Goal: Task Accomplishment & Management: Manage account settings

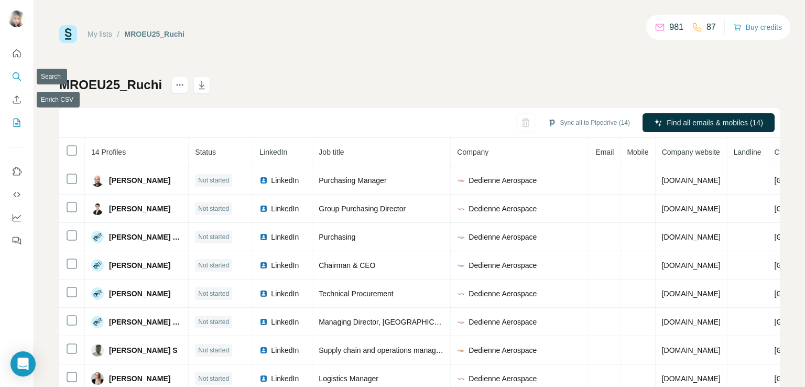
scroll to position [53, 0]
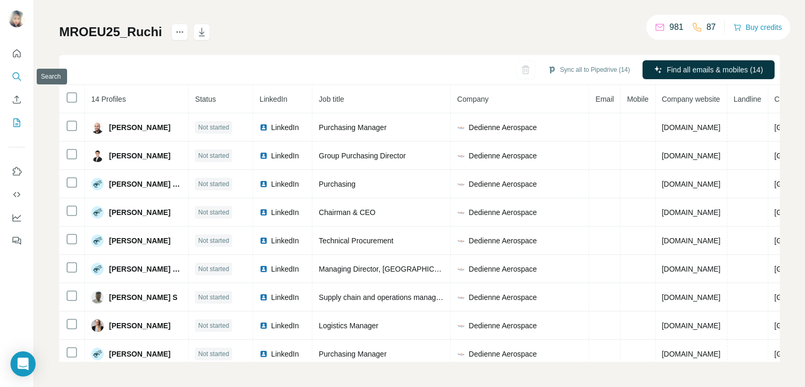
click at [19, 76] on icon "Search" at bounding box center [16, 75] width 7 height 7
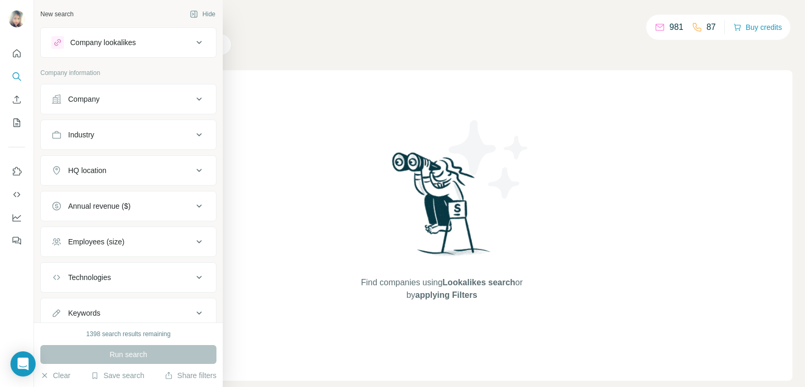
click at [92, 97] on div "Company" at bounding box center [83, 99] width 31 height 10
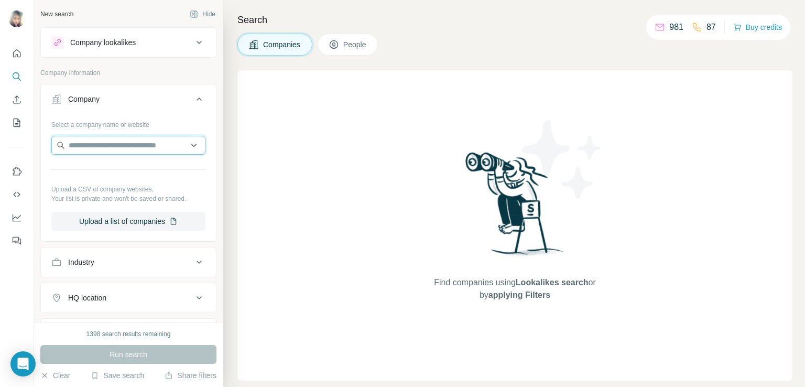
click at [93, 147] on input "text" at bounding box center [128, 145] width 154 height 19
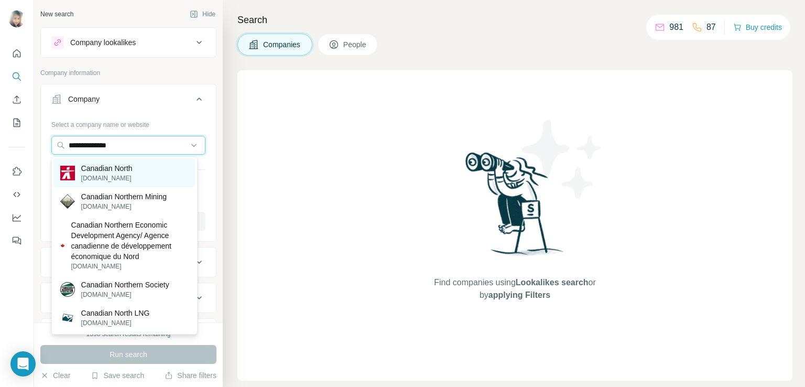
type input "**********"
click at [133, 175] on p "[DOMAIN_NAME]" at bounding box center [106, 178] width 51 height 9
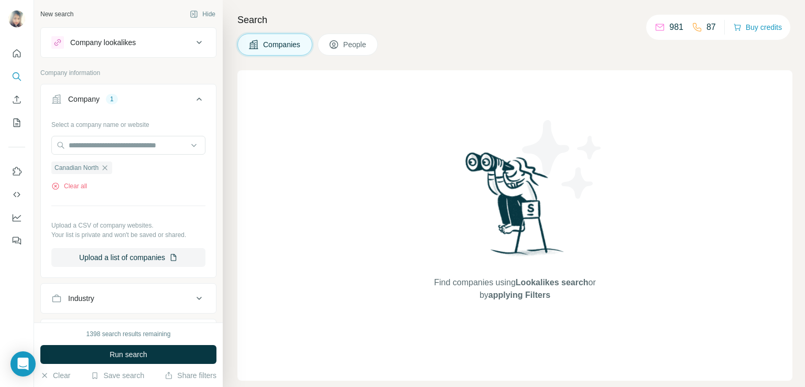
click at [342, 46] on button "People" at bounding box center [348, 45] width 61 height 22
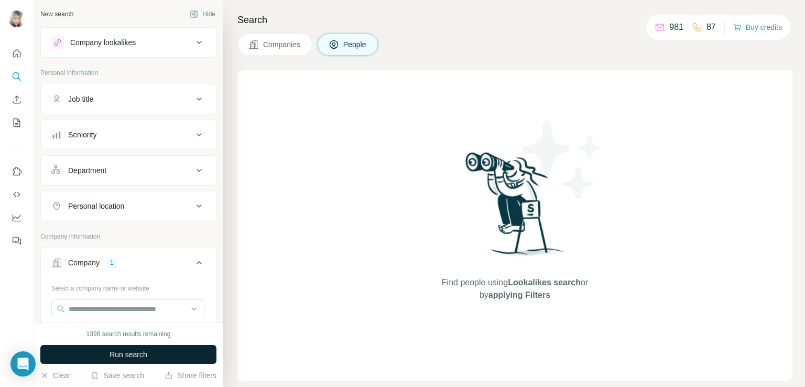
click at [115, 350] on span "Run search" at bounding box center [129, 354] width 38 height 10
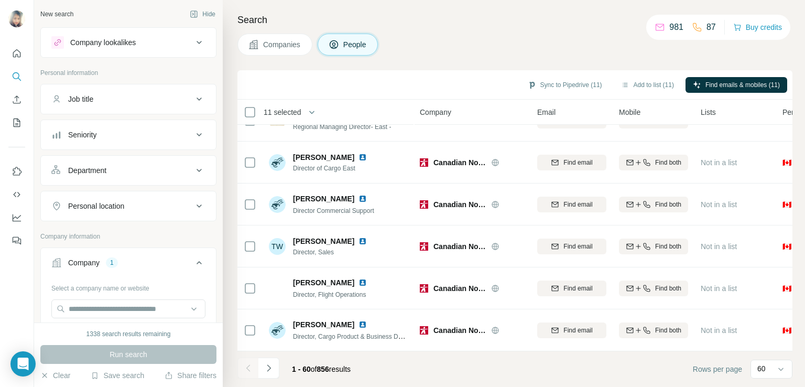
scroll to position [2296, 0]
click at [266, 368] on icon "Navigate to next page" at bounding box center [269, 368] width 10 height 10
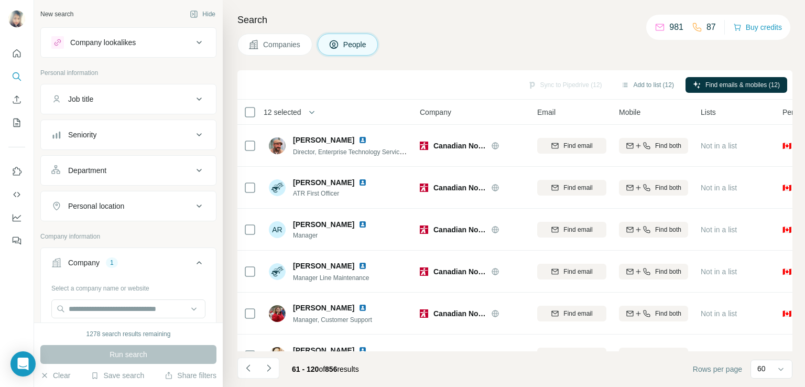
scroll to position [13, 0]
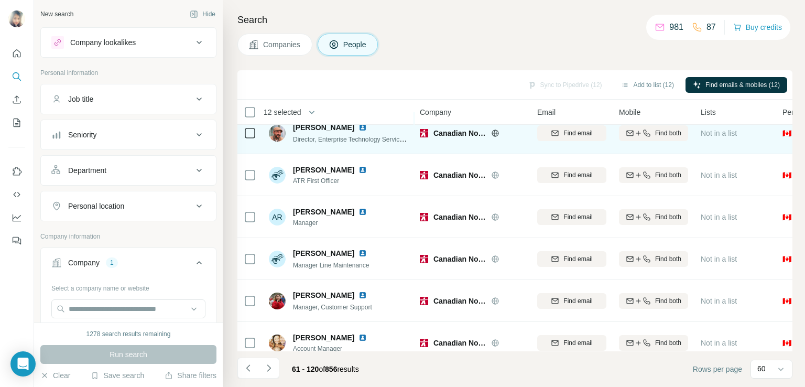
click at [359, 129] on img at bounding box center [363, 127] width 8 height 8
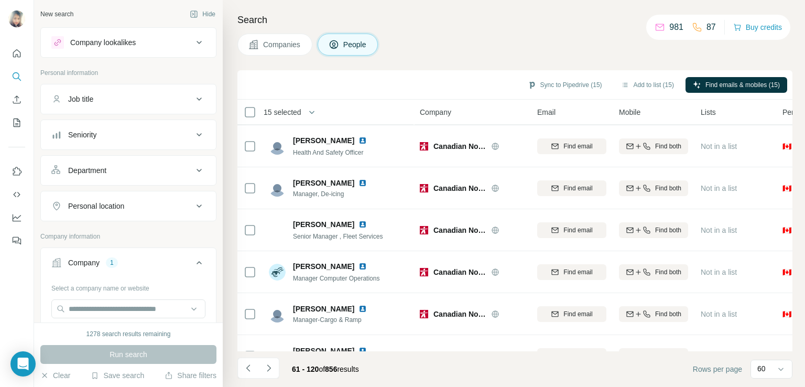
scroll to position [1724, 0]
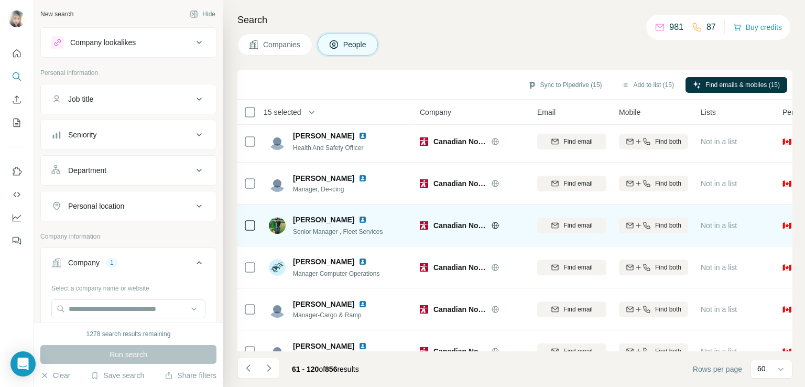
click at [359, 220] on img at bounding box center [363, 220] width 8 height 8
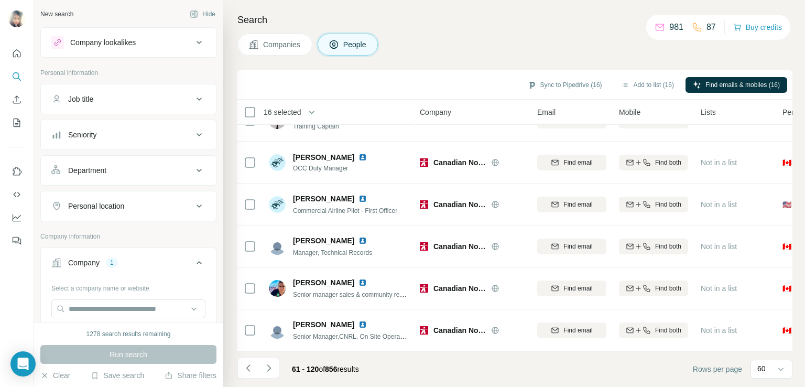
scroll to position [2296, 0]
click at [262, 370] on button "Navigate to next page" at bounding box center [269, 368] width 21 height 21
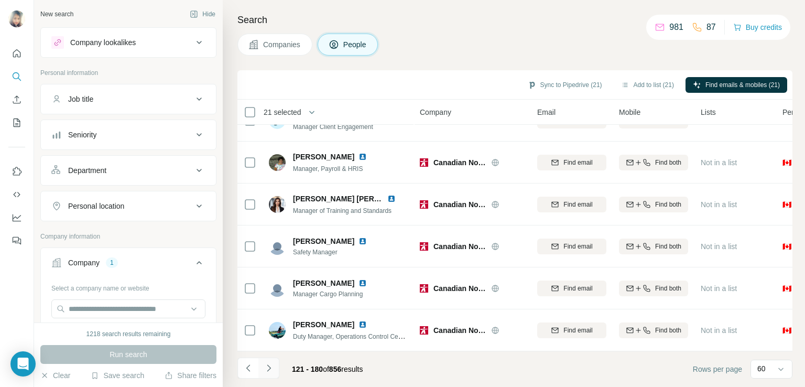
click at [271, 372] on icon "Navigate to next page" at bounding box center [269, 368] width 10 height 10
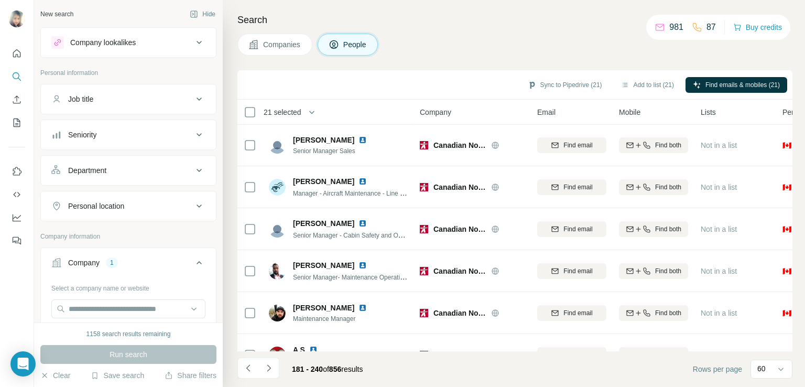
scroll to position [482, 0]
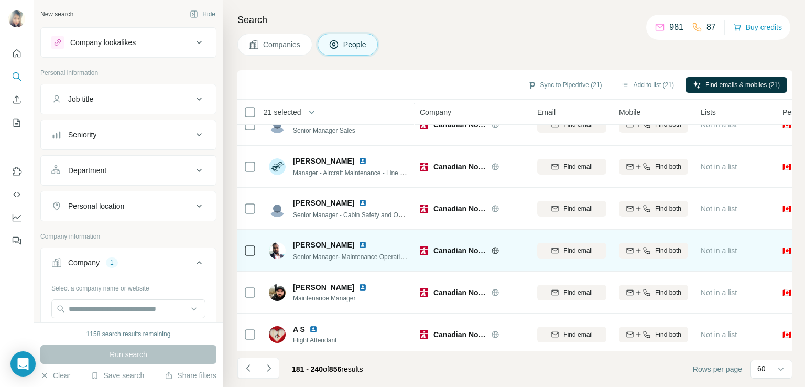
click at [244, 251] on icon at bounding box center [250, 250] width 13 height 13
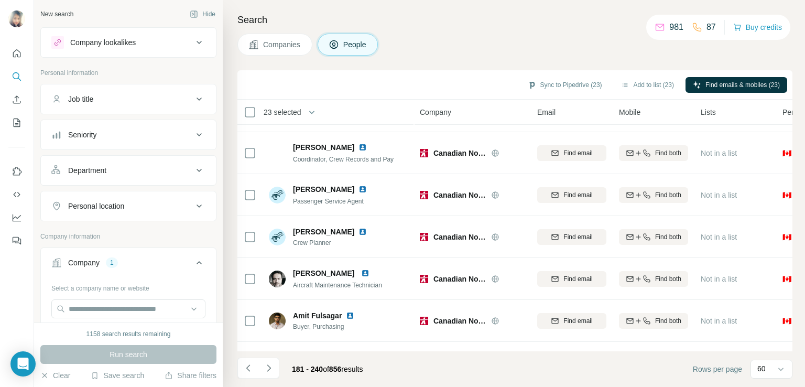
scroll to position [2227, 0]
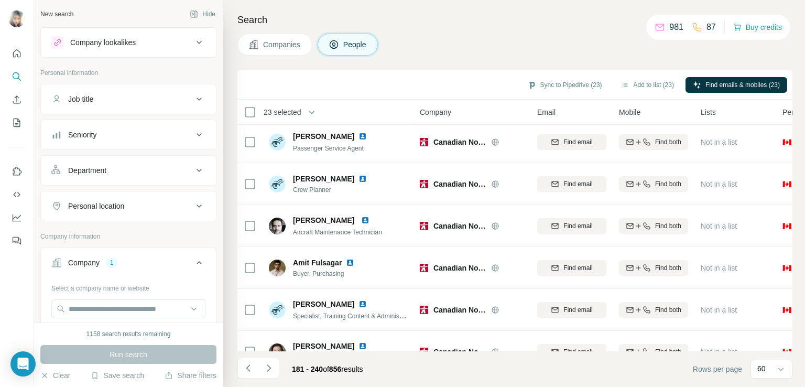
click at [485, 367] on footer "181 - 240 of 856 results Rows per page 60" at bounding box center [515, 369] width 555 height 36
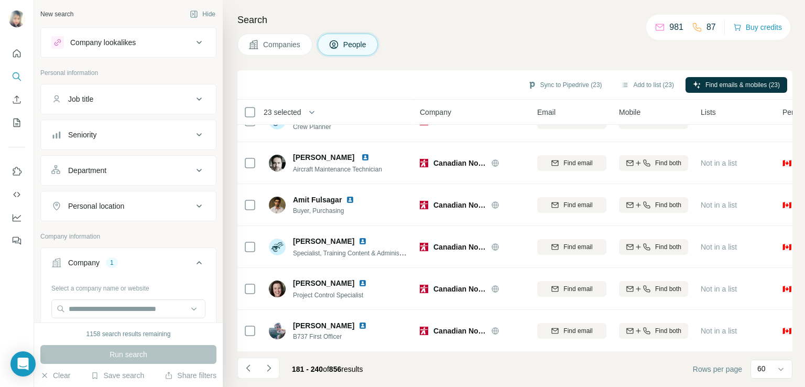
scroll to position [2296, 0]
click at [264, 372] on icon "Navigate to next page" at bounding box center [269, 368] width 10 height 10
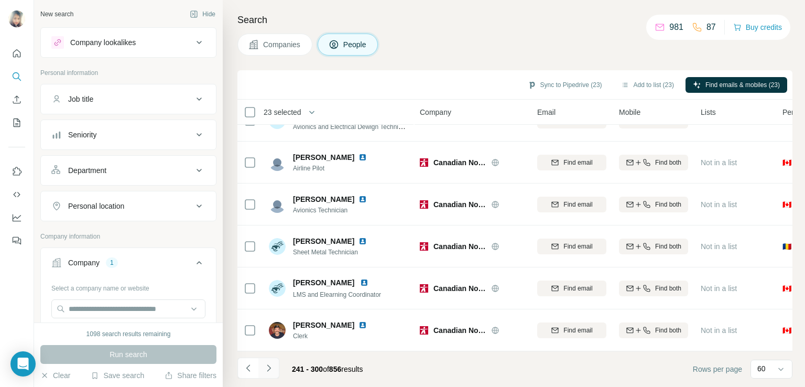
click at [264, 371] on icon "Navigate to next page" at bounding box center [269, 368] width 10 height 10
click at [271, 365] on icon "Navigate to next page" at bounding box center [269, 368] width 10 height 10
click at [266, 365] on icon "Navigate to next page" at bounding box center [269, 368] width 10 height 10
click at [268, 369] on icon "Navigate to next page" at bounding box center [269, 368] width 10 height 10
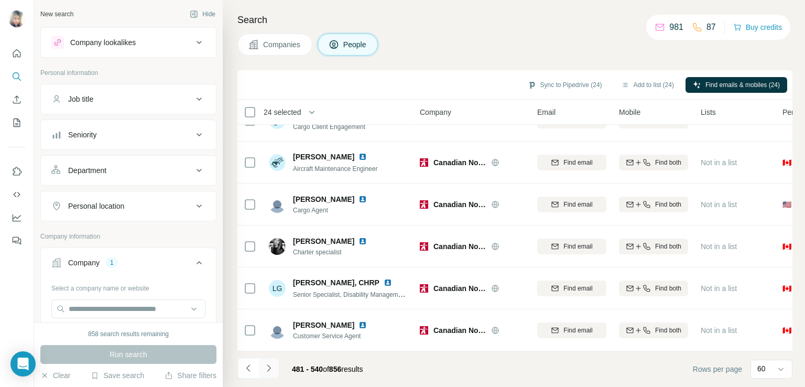
click at [272, 367] on icon "Navigate to next page" at bounding box center [269, 368] width 10 height 10
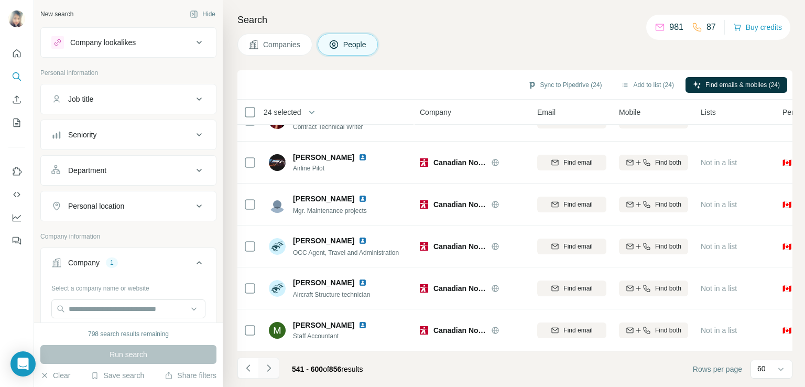
click at [270, 364] on icon "Navigate to next page" at bounding box center [269, 368] width 10 height 10
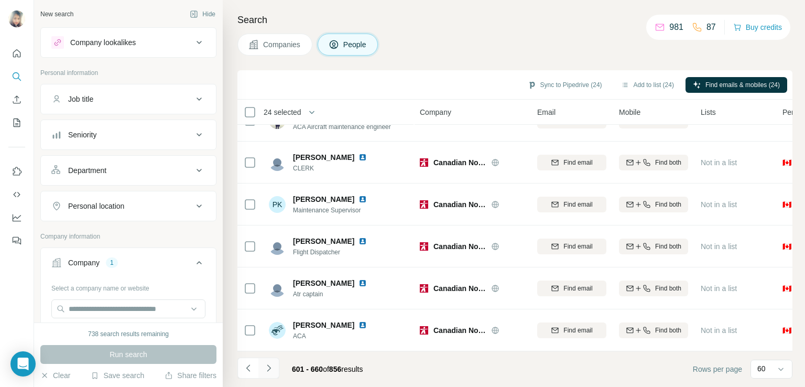
click at [271, 363] on icon "Navigate to next page" at bounding box center [269, 368] width 10 height 10
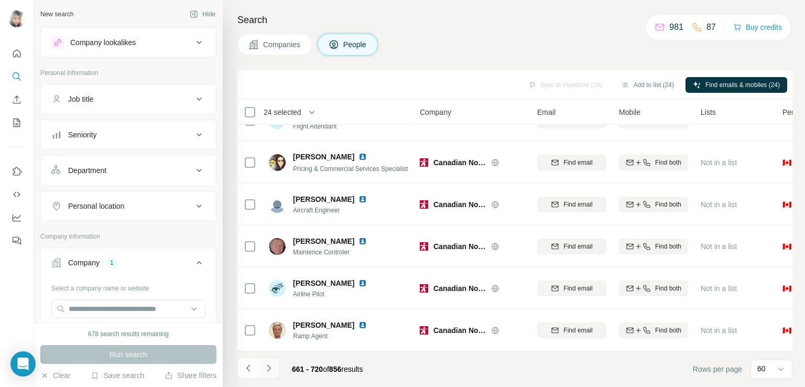
click at [269, 365] on icon "Navigate to next page" at bounding box center [269, 368] width 10 height 10
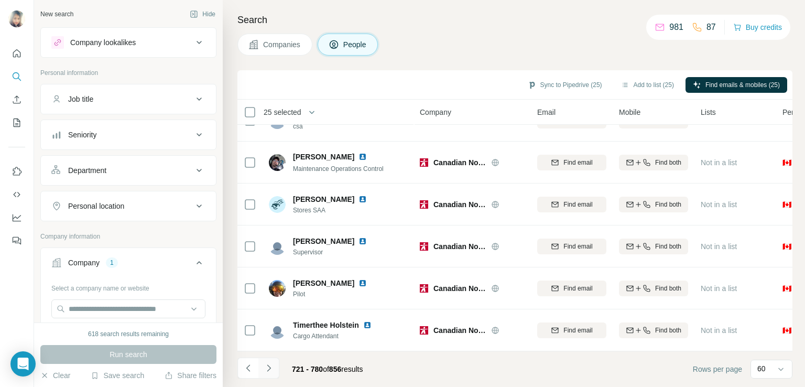
click at [271, 372] on icon "Navigate to next page" at bounding box center [269, 368] width 10 height 10
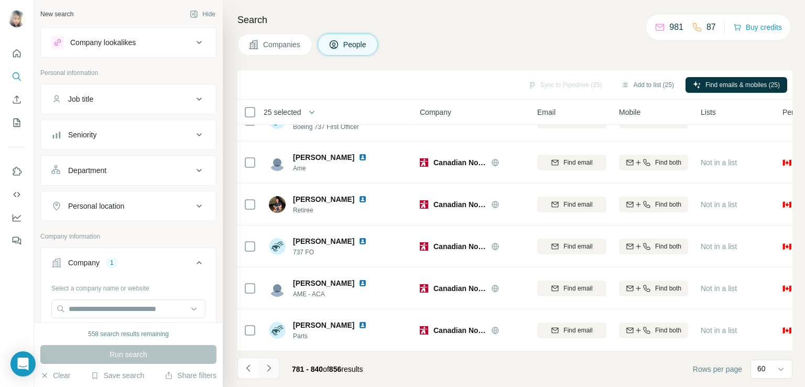
click at [268, 370] on icon "Navigate to next page" at bounding box center [269, 367] width 4 height 7
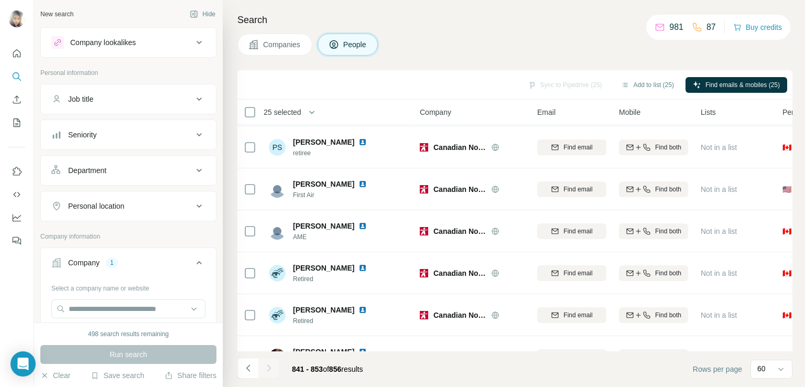
scroll to position [324, 0]
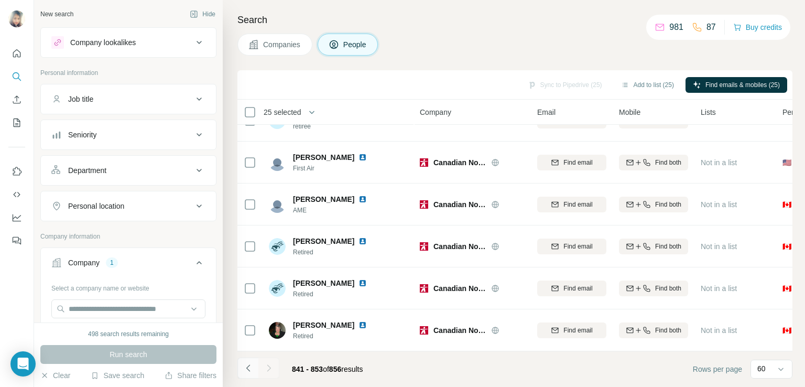
click at [242, 368] on button "Navigate to previous page" at bounding box center [248, 368] width 21 height 21
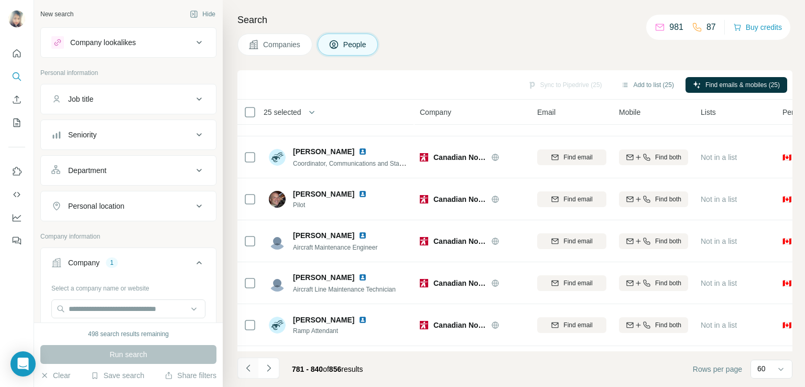
click at [242, 368] on button "Navigate to previous page" at bounding box center [248, 368] width 21 height 21
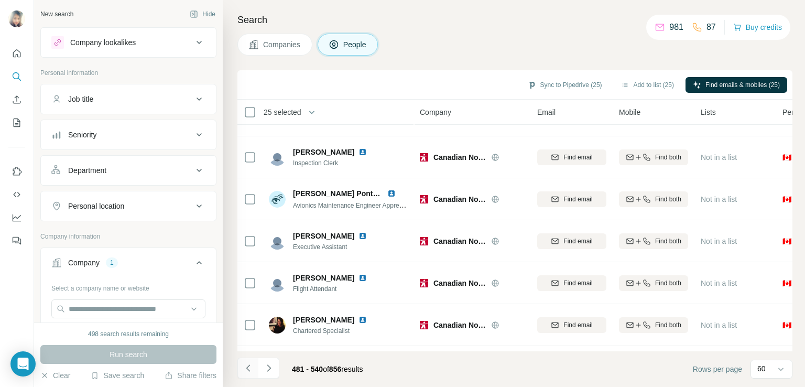
click at [249, 368] on icon "Navigate to previous page" at bounding box center [248, 368] width 10 height 10
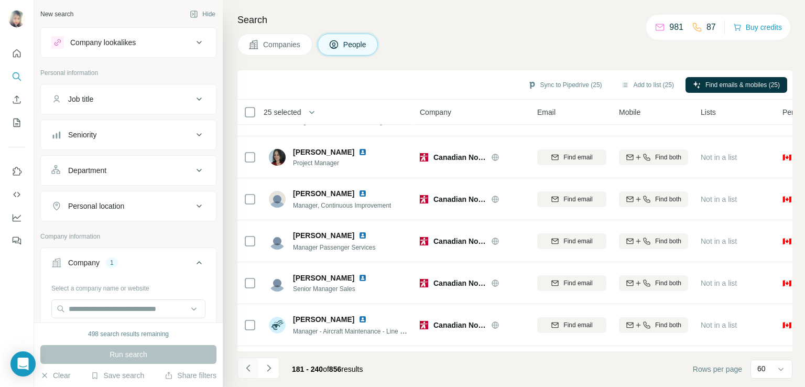
click at [249, 368] on icon "Navigate to previous page" at bounding box center [248, 368] width 10 height 10
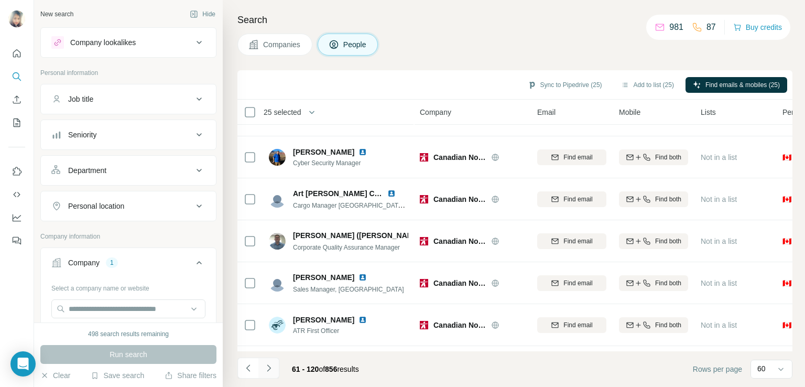
click at [268, 368] on icon "Navigate to next page" at bounding box center [269, 368] width 10 height 10
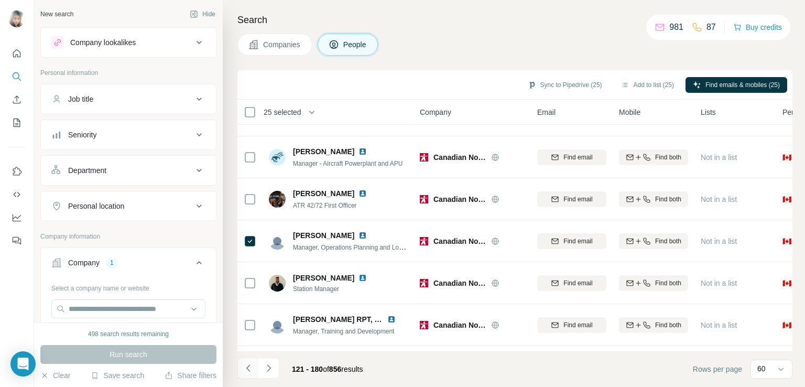
click at [250, 369] on icon "Navigate to previous page" at bounding box center [248, 368] width 10 height 10
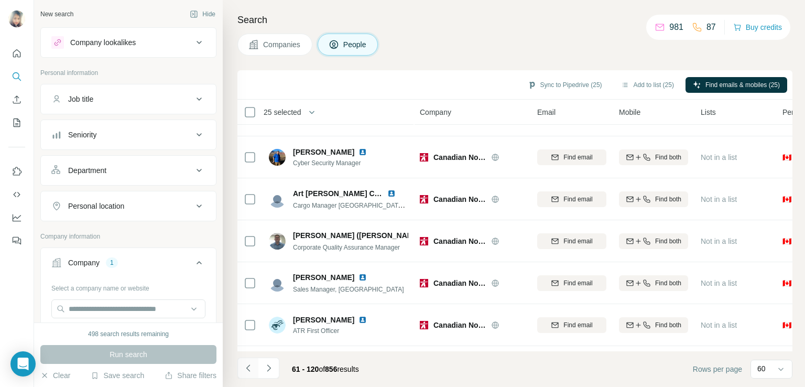
click at [250, 369] on icon "Navigate to previous page" at bounding box center [248, 368] width 10 height 10
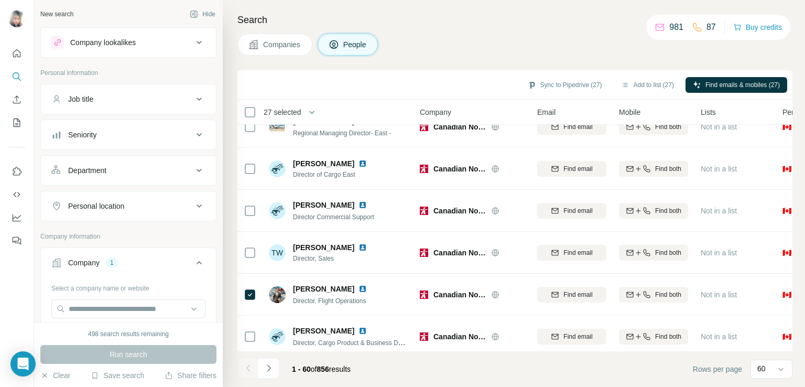
scroll to position [2296, 0]
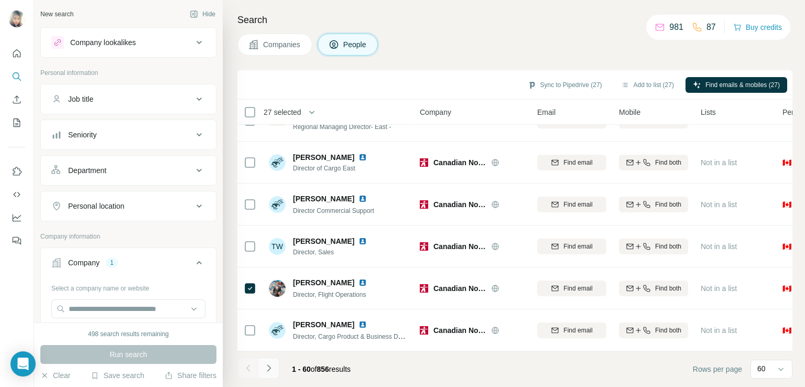
click at [261, 365] on button "Navigate to next page" at bounding box center [269, 368] width 21 height 21
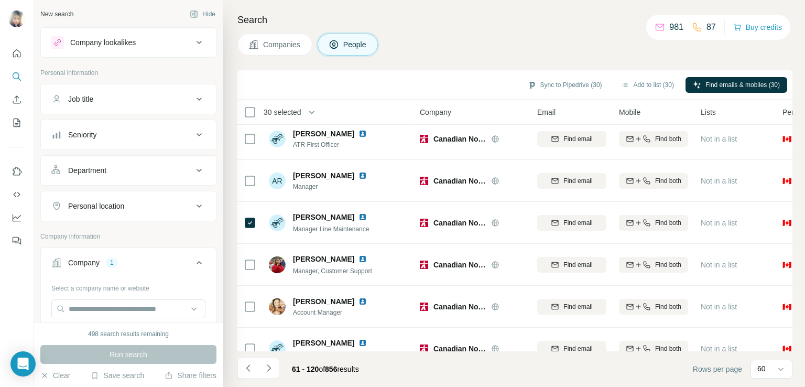
scroll to position [0, 0]
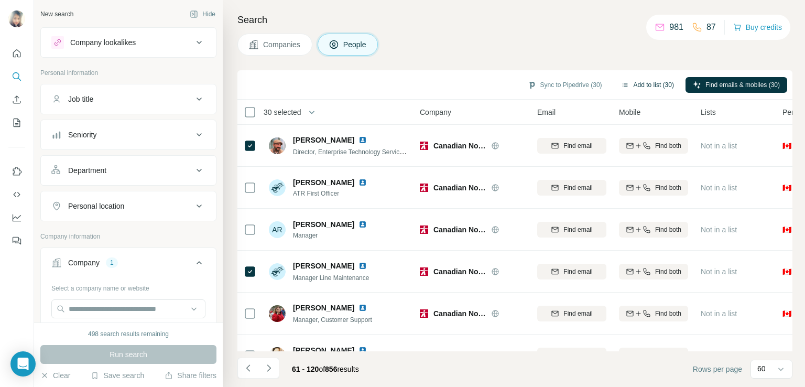
click at [639, 88] on button "Add to list (30)" at bounding box center [648, 85] width 68 height 16
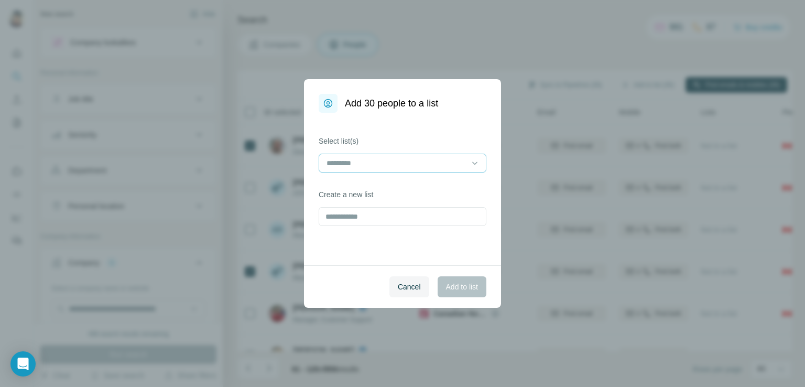
click at [401, 162] on input at bounding box center [397, 163] width 142 height 12
type input "*"
click at [335, 164] on input "********" at bounding box center [397, 163] width 142 height 12
click at [410, 164] on input "********" at bounding box center [397, 163] width 142 height 12
type input "**********"
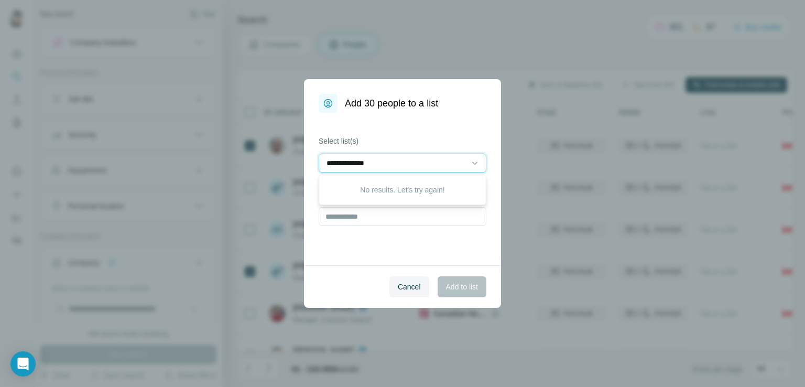
click at [403, 166] on input "**********" at bounding box center [397, 163] width 142 height 12
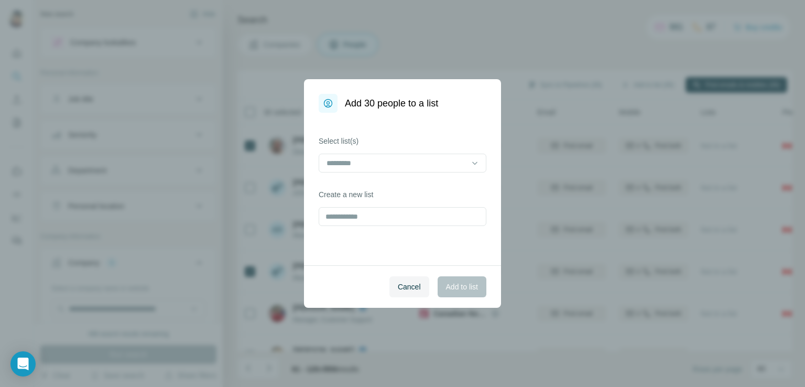
click at [385, 139] on label "Select list(s)" at bounding box center [403, 141] width 168 height 10
click at [350, 220] on input "text" at bounding box center [403, 216] width 168 height 19
type input "**********"
click at [457, 283] on span "Add to list" at bounding box center [462, 287] width 32 height 10
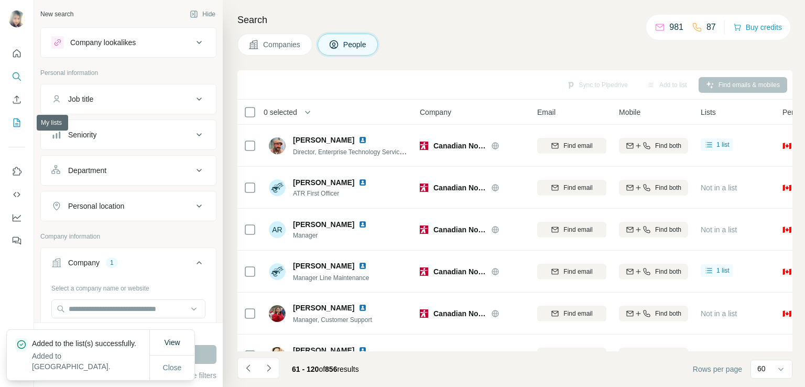
click at [21, 120] on icon "My lists" at bounding box center [17, 122] width 10 height 10
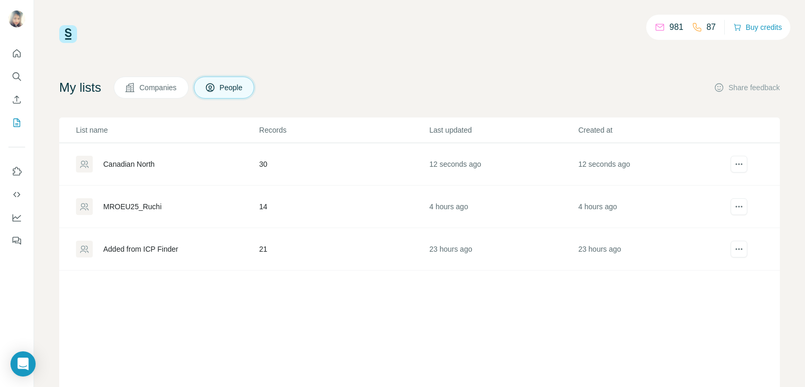
click at [155, 160] on div "Canadian North" at bounding box center [128, 164] width 51 height 10
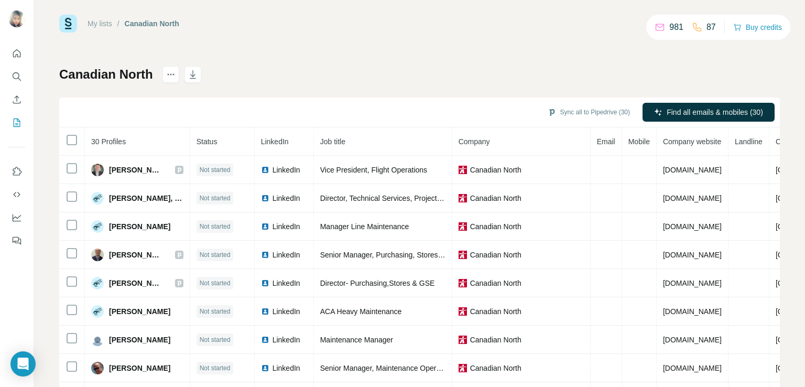
scroll to position [12, 0]
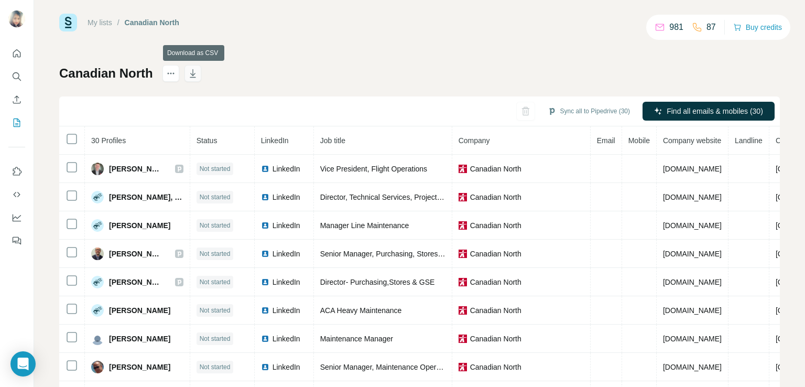
click at [197, 76] on icon "button" at bounding box center [193, 73] width 10 height 10
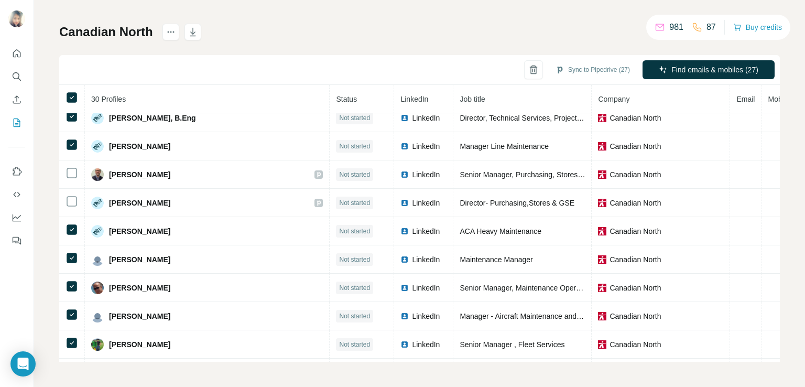
scroll to position [0, 0]
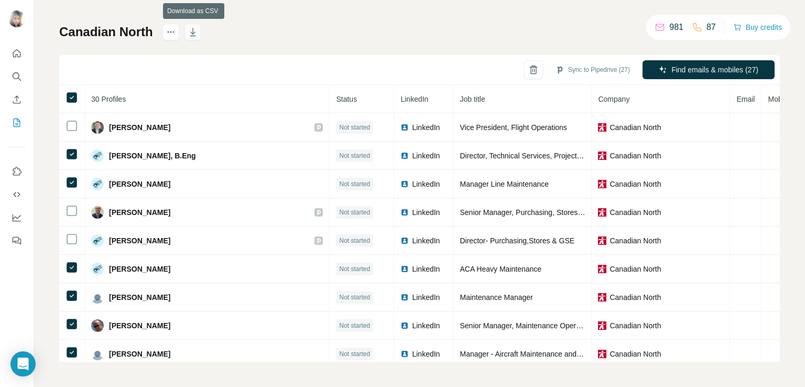
click at [198, 31] on icon "button" at bounding box center [193, 32] width 10 height 10
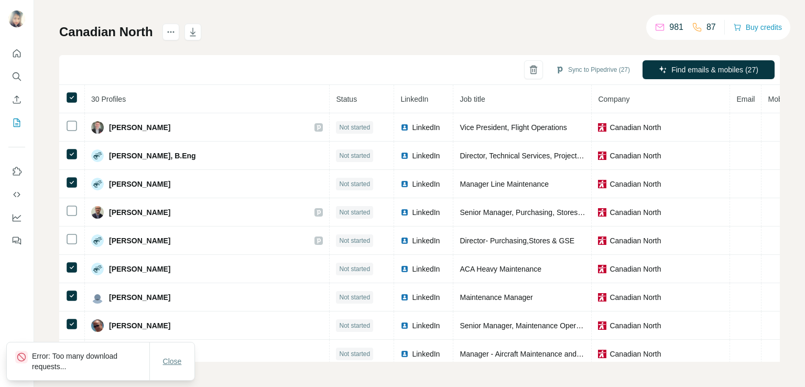
click at [166, 364] on span "Close" at bounding box center [172, 361] width 19 height 10
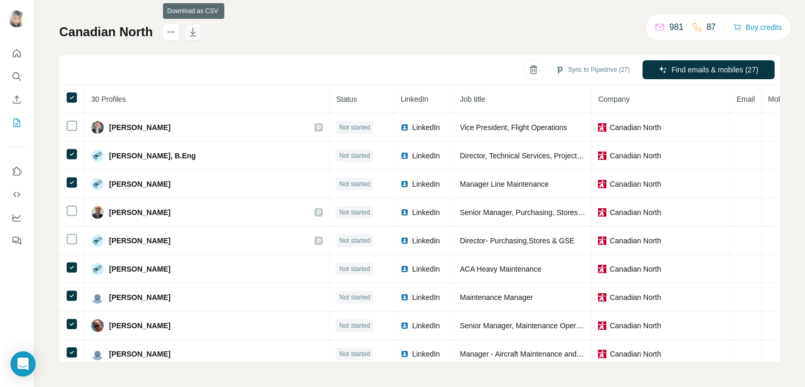
click at [193, 35] on icon "button" at bounding box center [193, 32] width 10 height 10
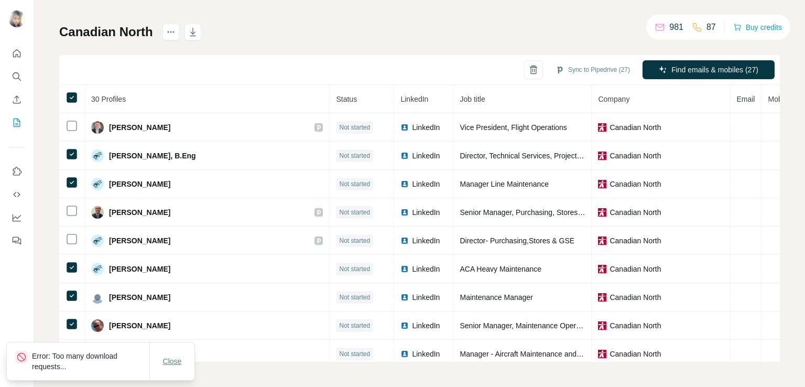
click at [174, 363] on span "Close" at bounding box center [172, 361] width 19 height 10
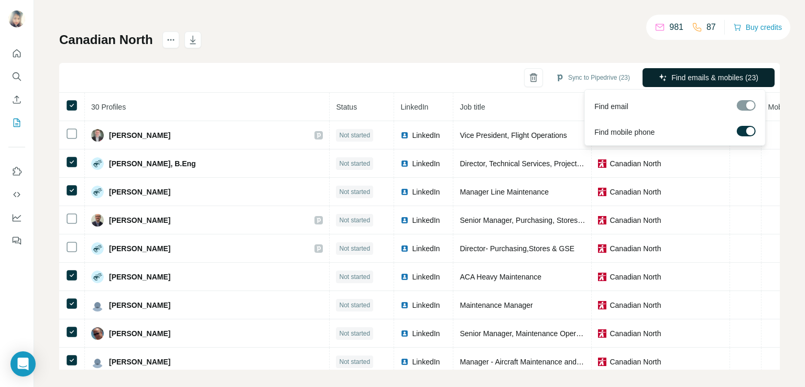
click at [699, 76] on span "Find emails & mobiles (23)" at bounding box center [715, 77] width 87 height 10
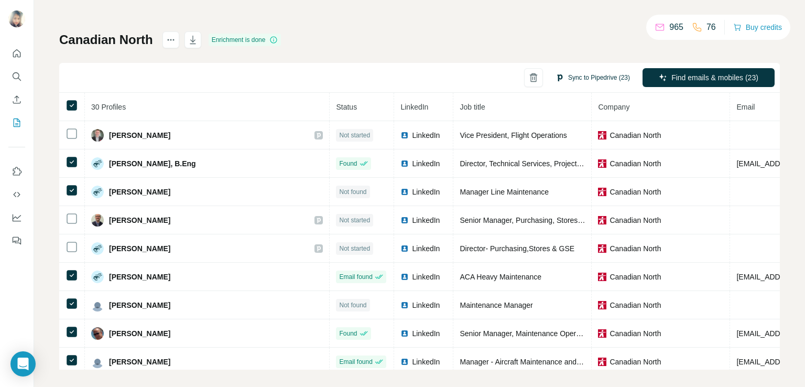
click at [584, 74] on button "Sync to Pipedrive (23)" at bounding box center [592, 78] width 89 height 16
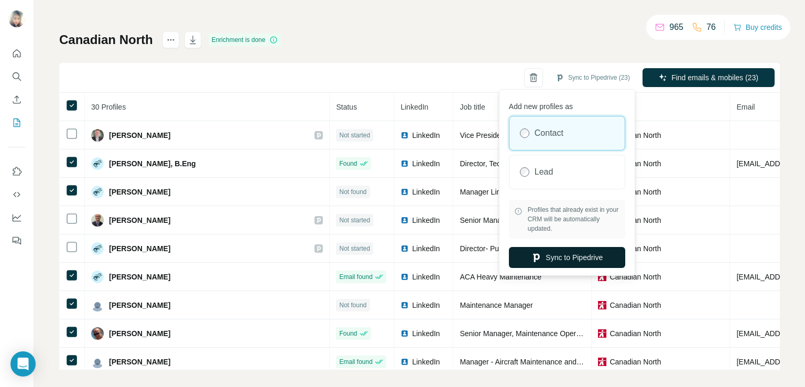
click at [555, 257] on button "Sync to Pipedrive" at bounding box center [567, 257] width 116 height 21
